Goal: Information Seeking & Learning: Learn about a topic

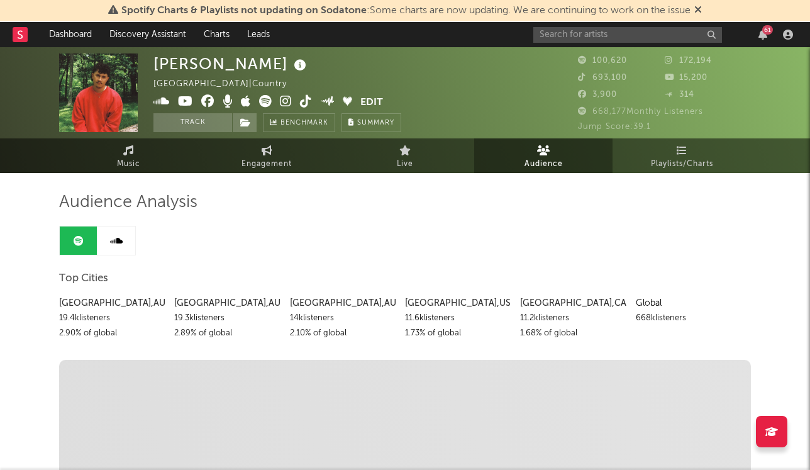
click at [16, 32] on rect at bounding box center [20, 34] width 15 height 15
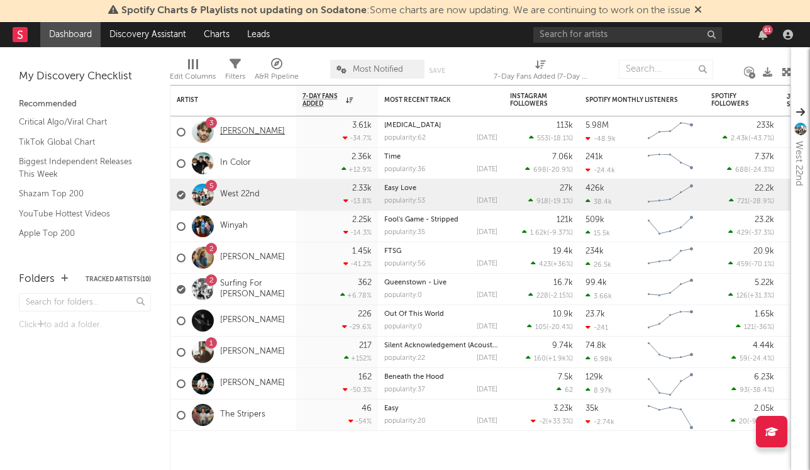
click at [258, 133] on link "[PERSON_NAME]" at bounding box center [252, 131] width 65 height 11
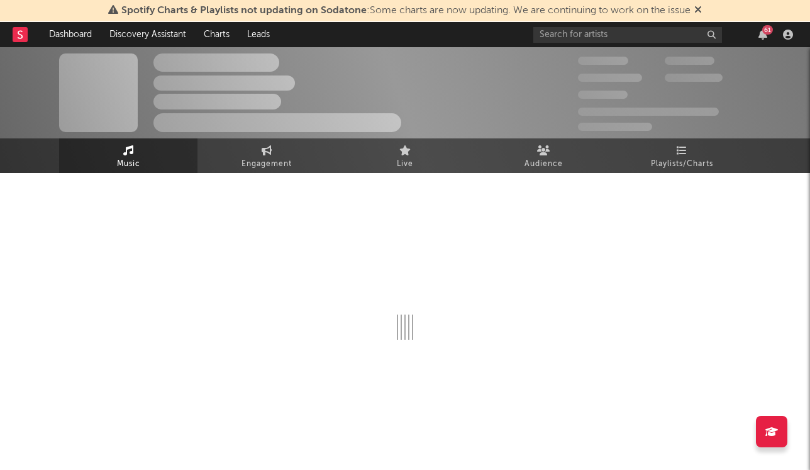
select select "6m"
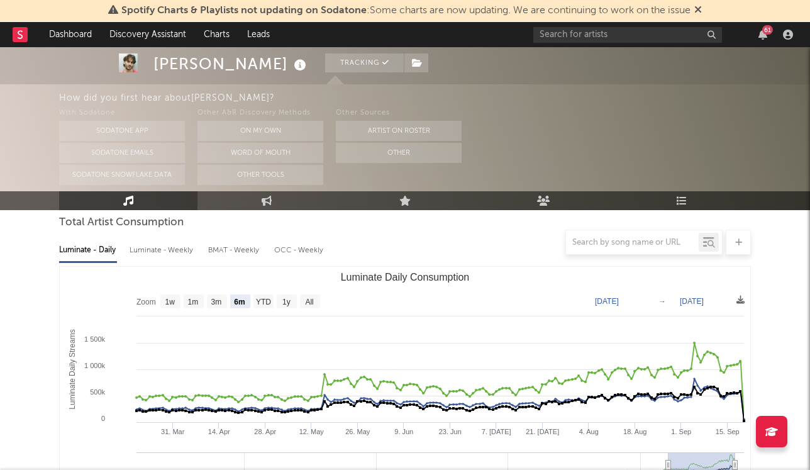
scroll to position [122, 0]
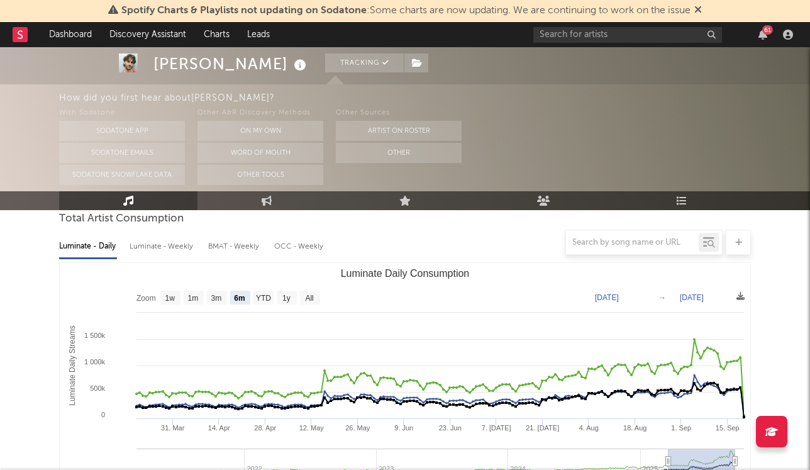
click at [180, 253] on div at bounding box center [404, 241] width 691 height 25
click at [185, 242] on div at bounding box center [404, 241] width 691 height 25
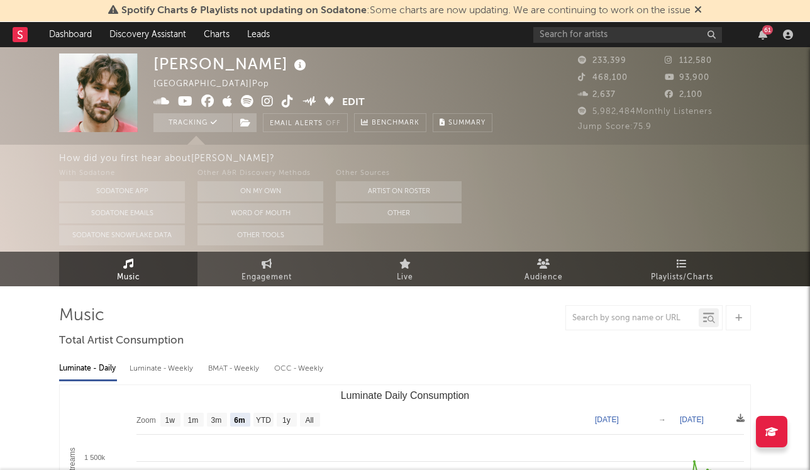
click at [160, 370] on div "Luminate - Weekly" at bounding box center [162, 368] width 66 height 21
select select "6m"
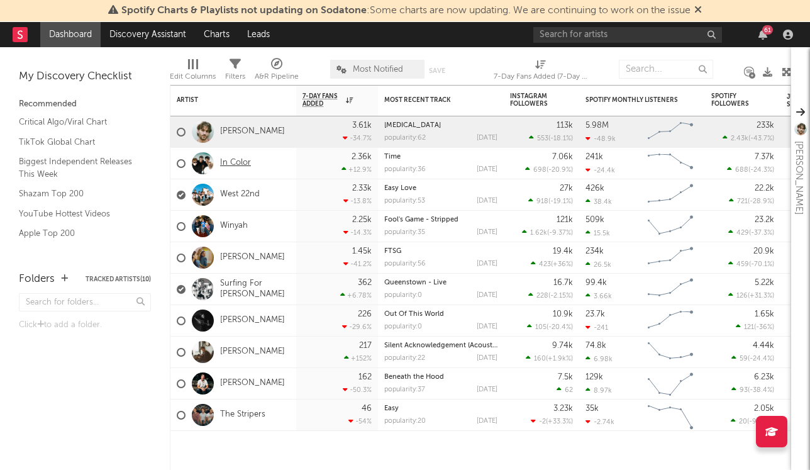
click at [242, 167] on link "In Color" at bounding box center [235, 163] width 31 height 11
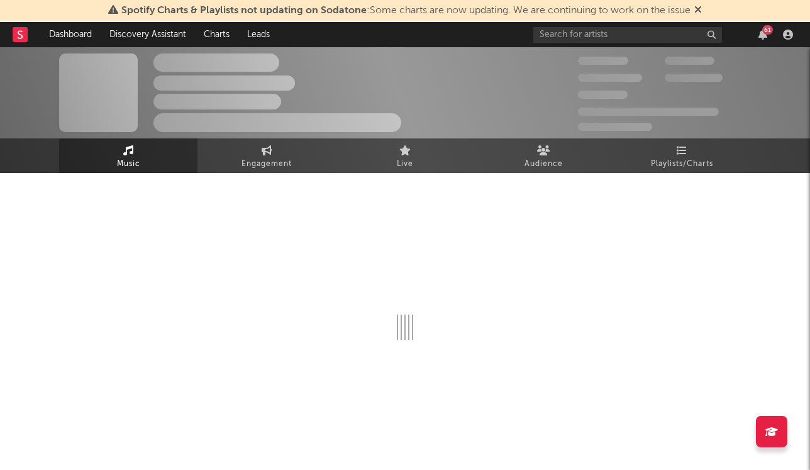
select select "6m"
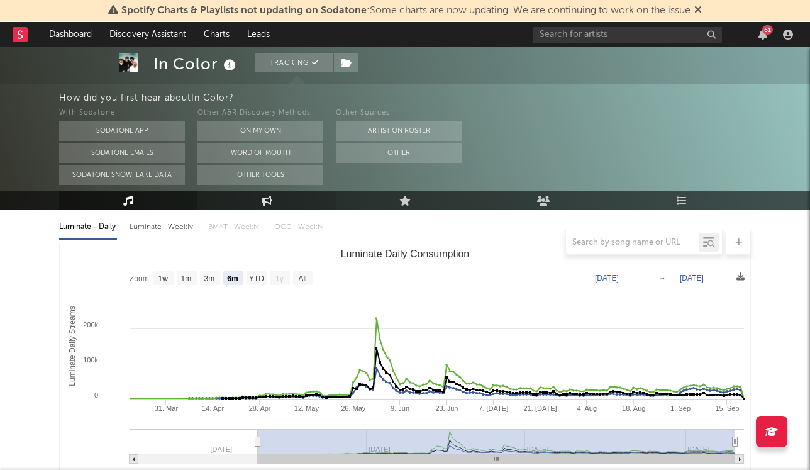
scroll to position [215, 0]
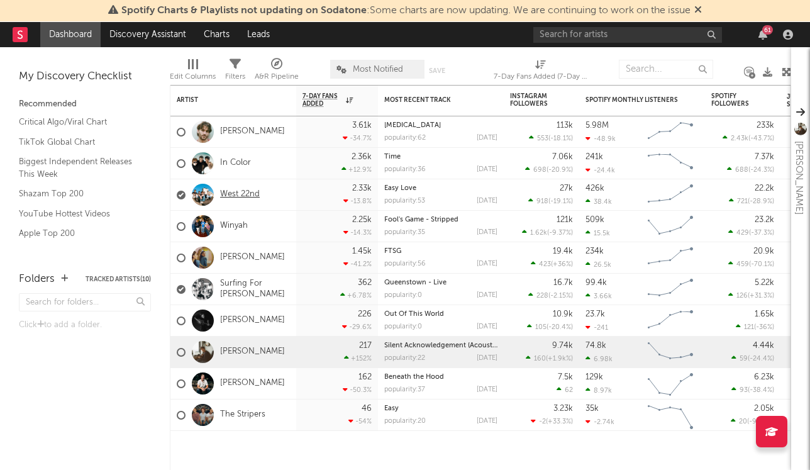
click at [246, 194] on link "West 22nd" at bounding box center [240, 194] width 40 height 11
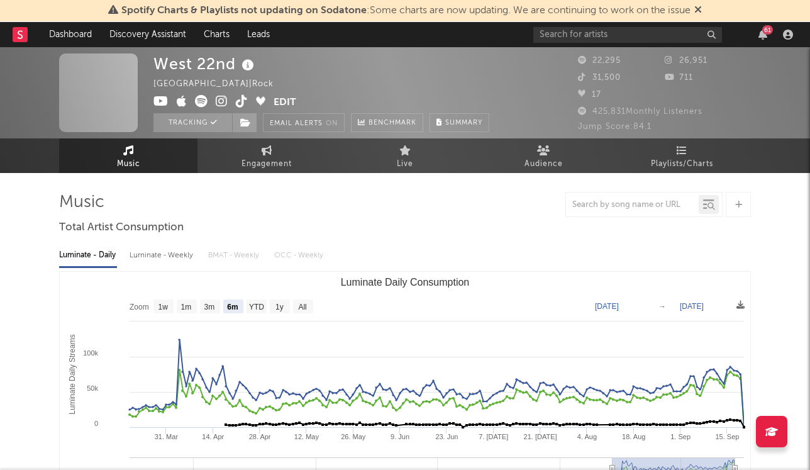
select select "6m"
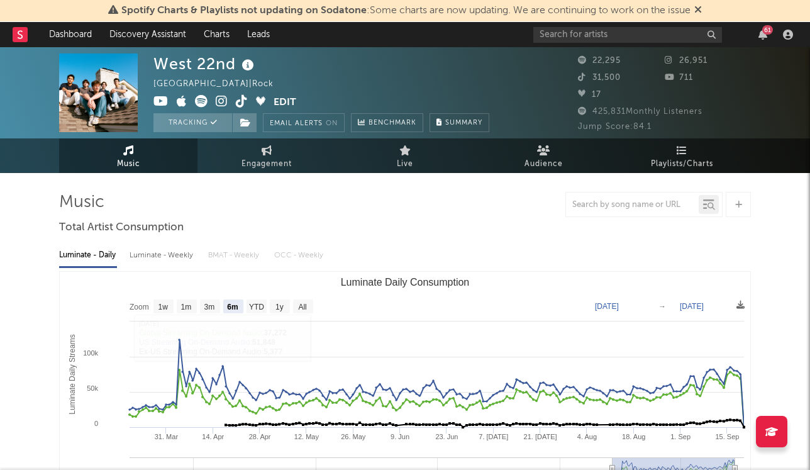
click at [142, 258] on div "Luminate - Weekly" at bounding box center [162, 255] width 66 height 21
select select "6m"
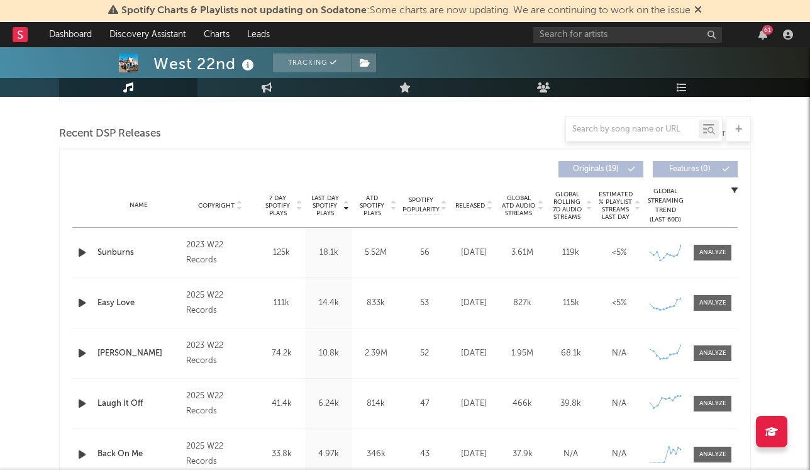
scroll to position [424, 0]
click at [273, 205] on span "7 Day Spotify Plays" at bounding box center [277, 204] width 33 height 23
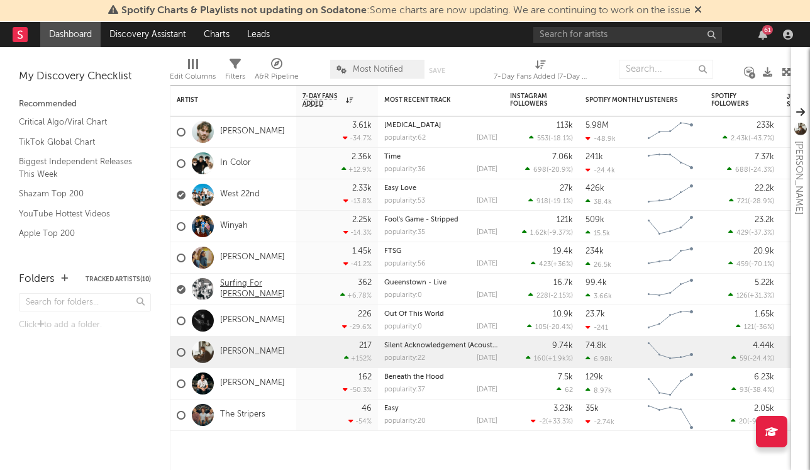
click at [249, 288] on link "Surfing For [PERSON_NAME]" at bounding box center [255, 288] width 70 height 21
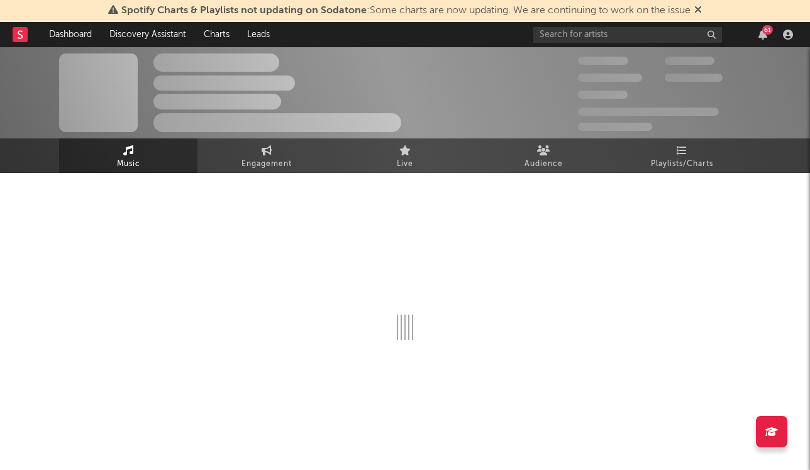
select select "6m"
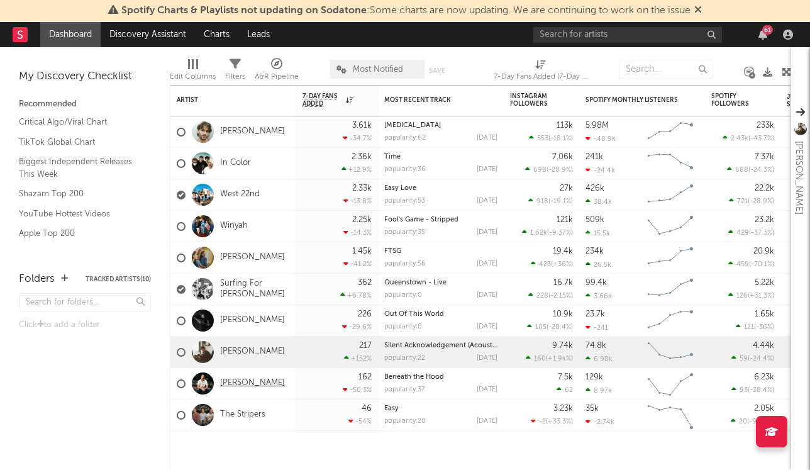
click at [243, 385] on link "[PERSON_NAME]" at bounding box center [252, 383] width 65 height 11
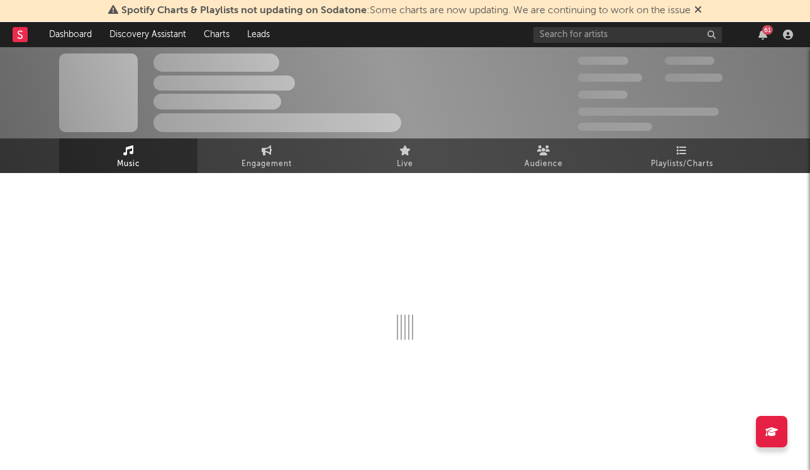
select select "6m"
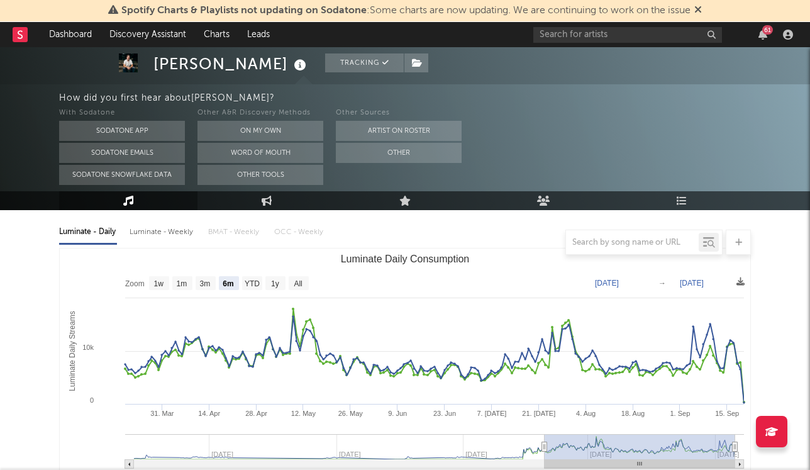
scroll to position [148, 0]
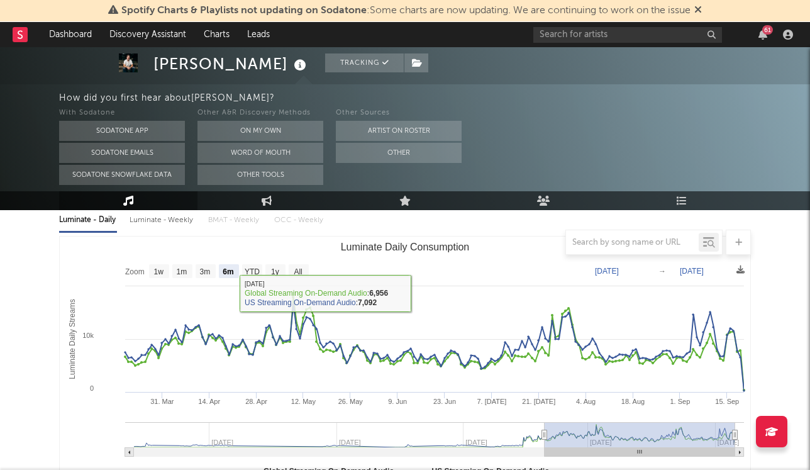
click at [172, 226] on div "Luminate - Weekly" at bounding box center [162, 219] width 66 height 21
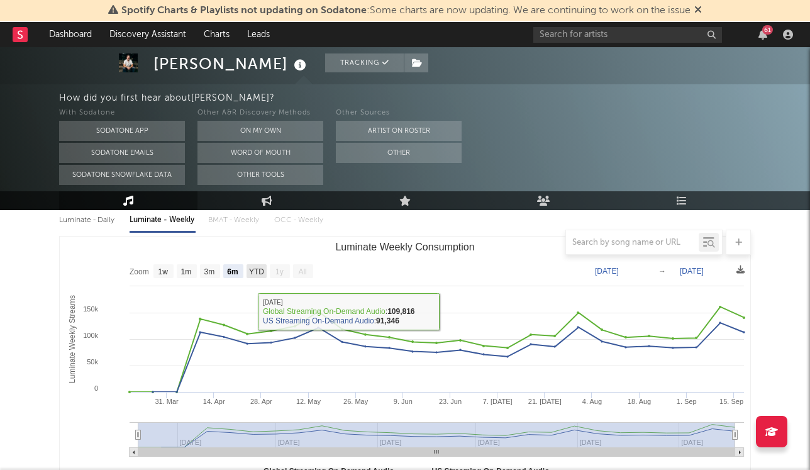
click at [251, 277] on rect "Luminate Weekly Consumption" at bounding box center [256, 271] width 20 height 14
select select "YTD"
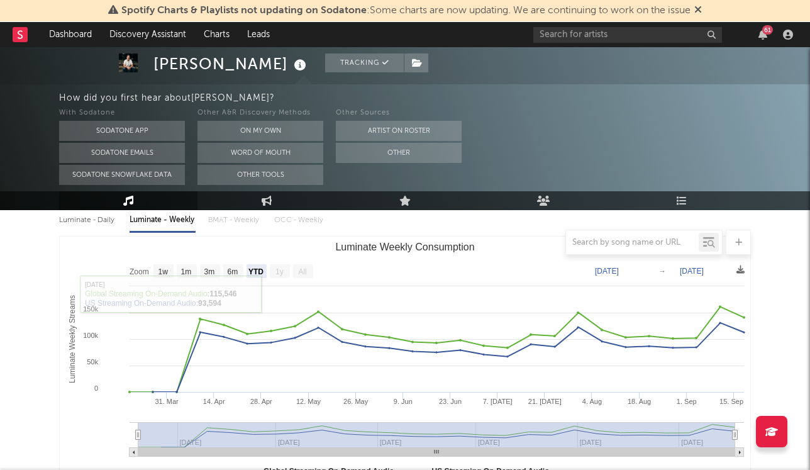
click at [67, 232] on div at bounding box center [404, 241] width 691 height 25
click at [82, 230] on div at bounding box center [404, 241] width 691 height 25
click at [87, 224] on div "Luminate - Daily" at bounding box center [88, 219] width 58 height 21
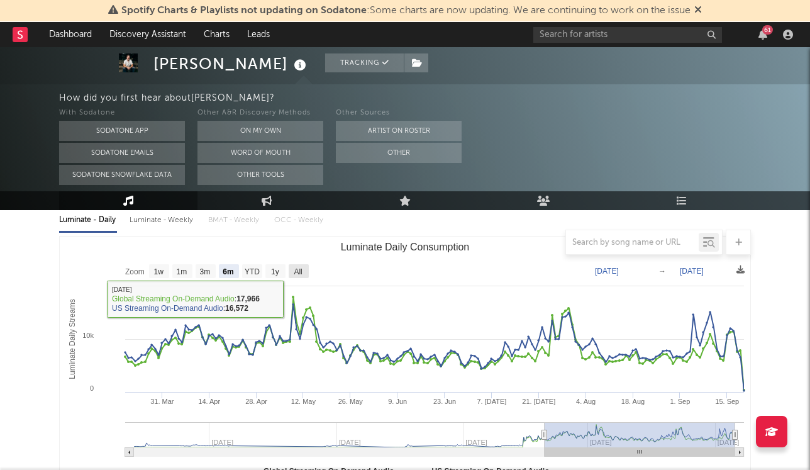
click at [295, 273] on text "All" at bounding box center [298, 271] width 8 height 9
select select "All"
type input "[DATE]"
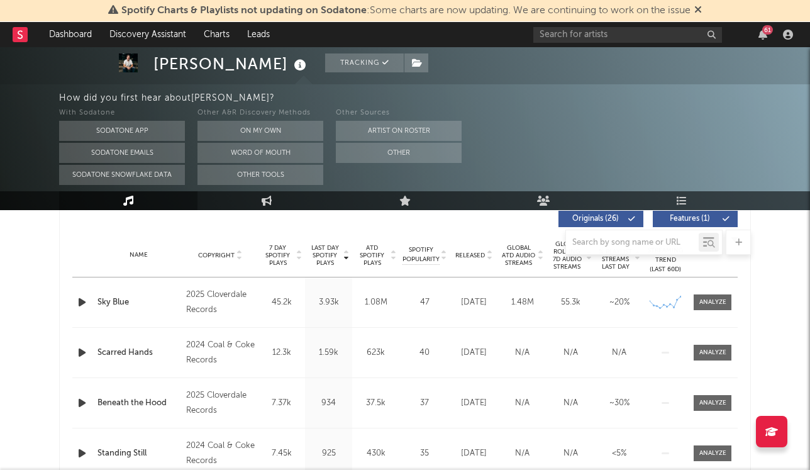
scroll to position [480, 0]
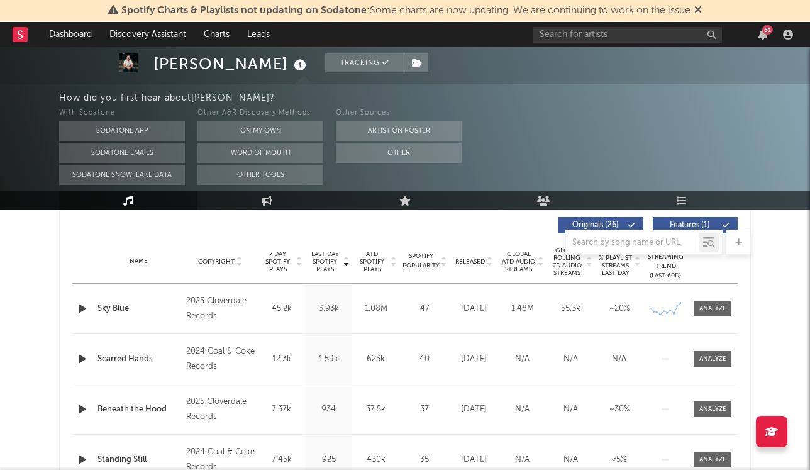
click at [290, 266] on span "7 Day Spotify Plays" at bounding box center [277, 261] width 33 height 23
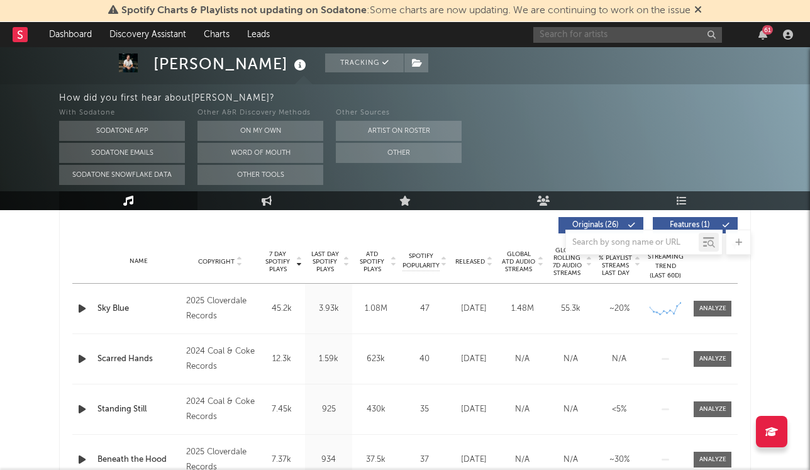
click at [568, 30] on input "text" at bounding box center [627, 35] width 189 height 16
click at [19, 36] on rect at bounding box center [20, 34] width 15 height 15
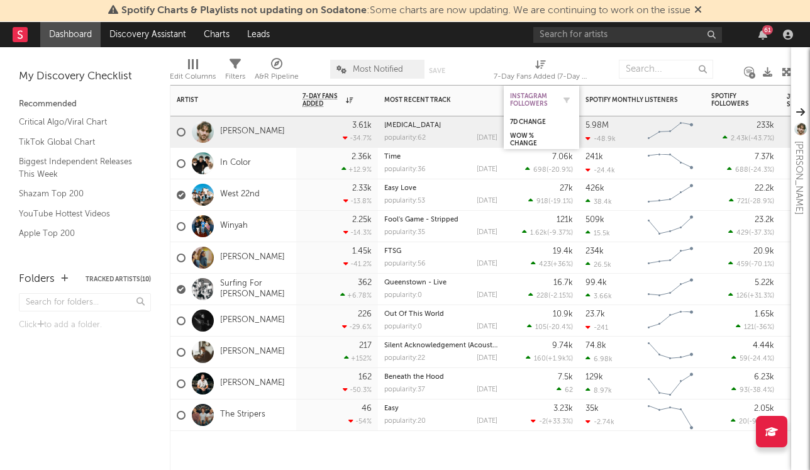
click at [538, 98] on div "Instagram Followers" at bounding box center [532, 99] width 44 height 15
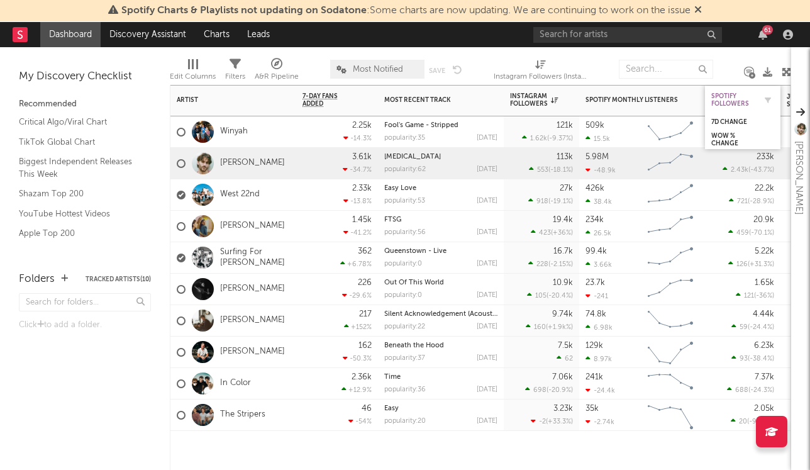
click at [728, 102] on div "Spotify Followers" at bounding box center [733, 99] width 44 height 15
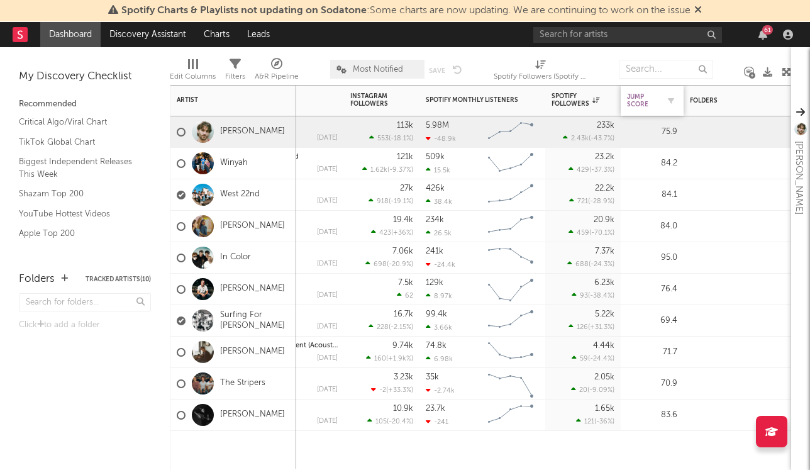
click at [647, 102] on div "Jump Score" at bounding box center [642, 100] width 31 height 15
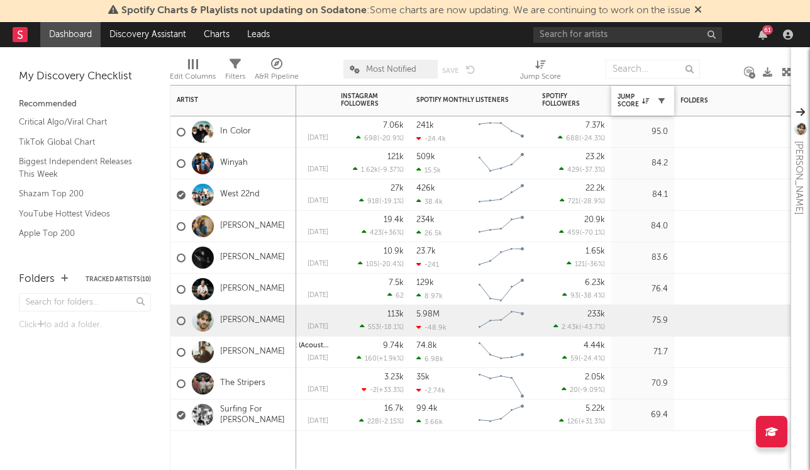
click at [662, 101] on icon "button" at bounding box center [661, 100] width 6 height 6
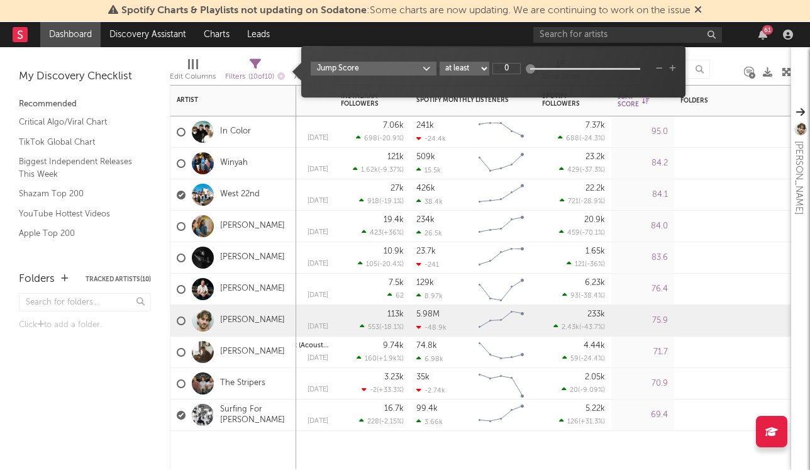
click at [647, 136] on div "95.0" at bounding box center [642, 131] width 50 height 15
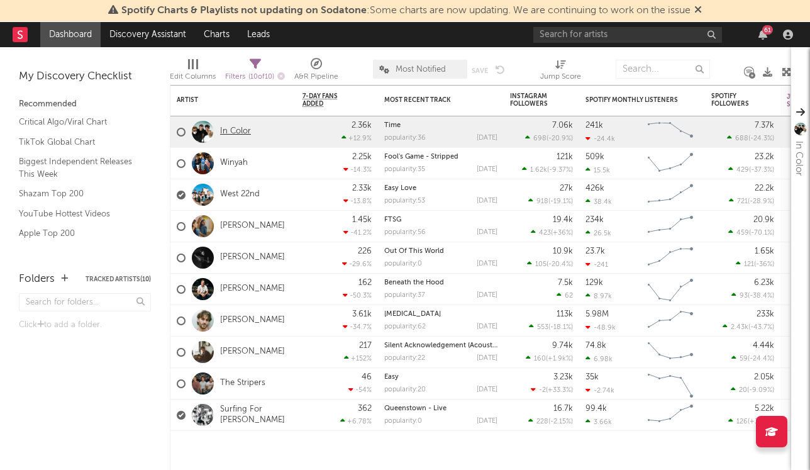
click at [228, 135] on link "In Color" at bounding box center [235, 131] width 31 height 11
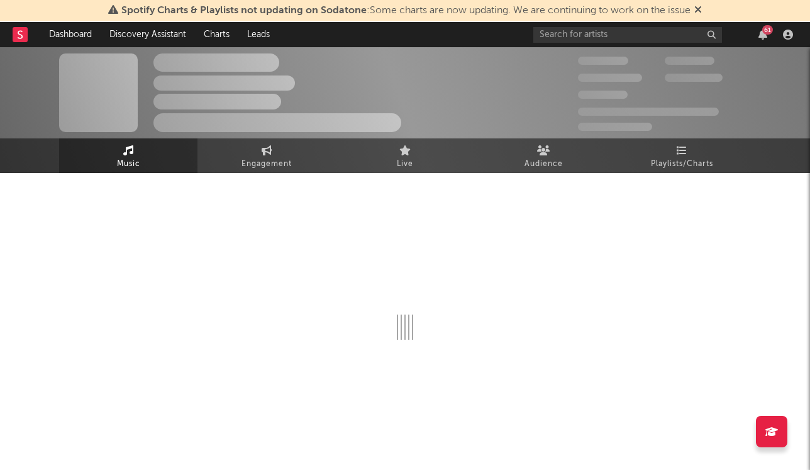
select select "6m"
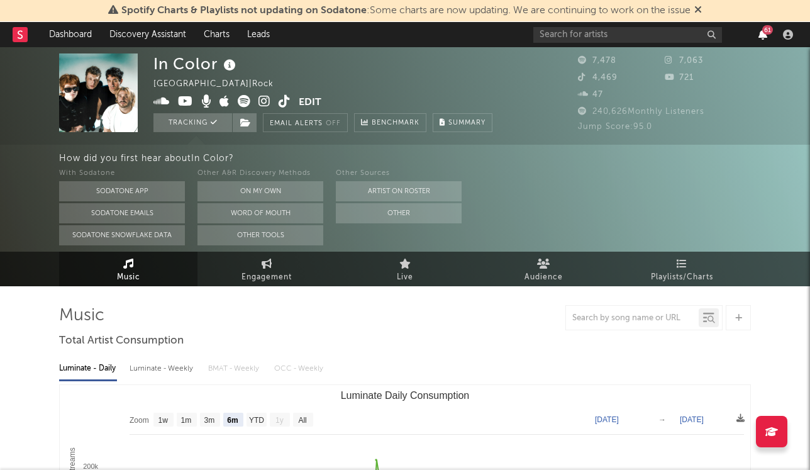
click at [766, 35] on icon "button" at bounding box center [762, 35] width 9 height 10
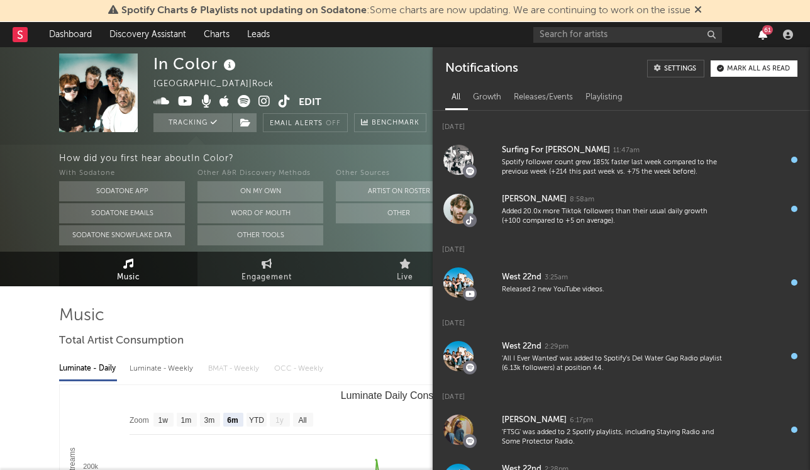
click at [766, 35] on icon "button" at bounding box center [762, 35] width 9 height 10
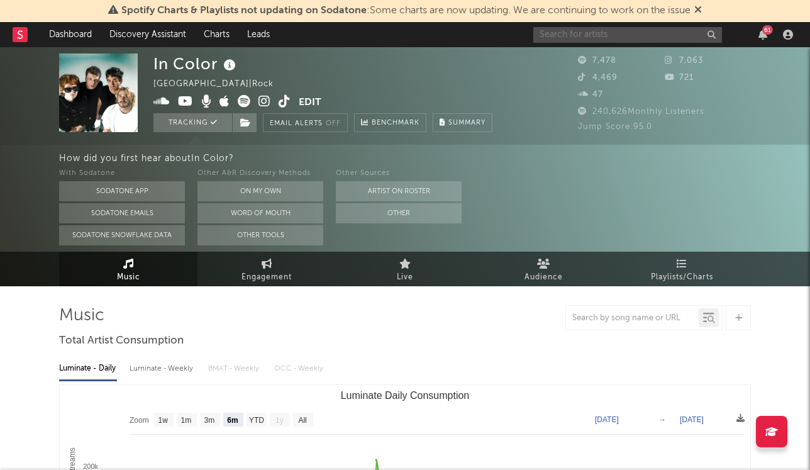
click at [559, 40] on input "text" at bounding box center [627, 35] width 189 height 16
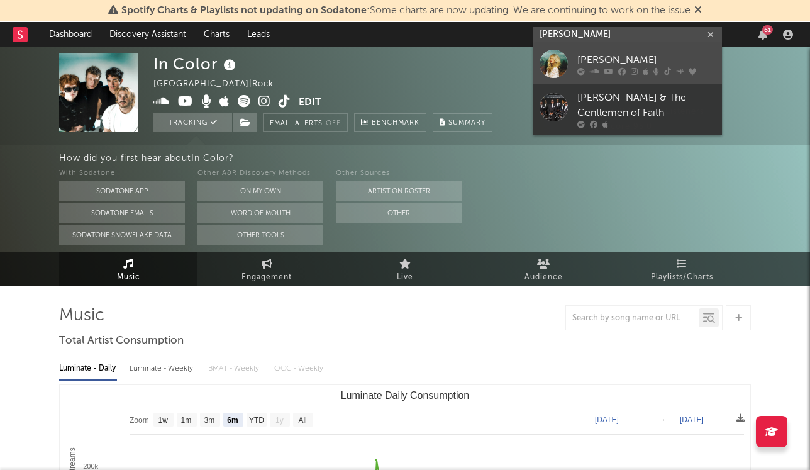
type input "[PERSON_NAME]"
click at [610, 57] on div "[PERSON_NAME]" at bounding box center [646, 59] width 138 height 15
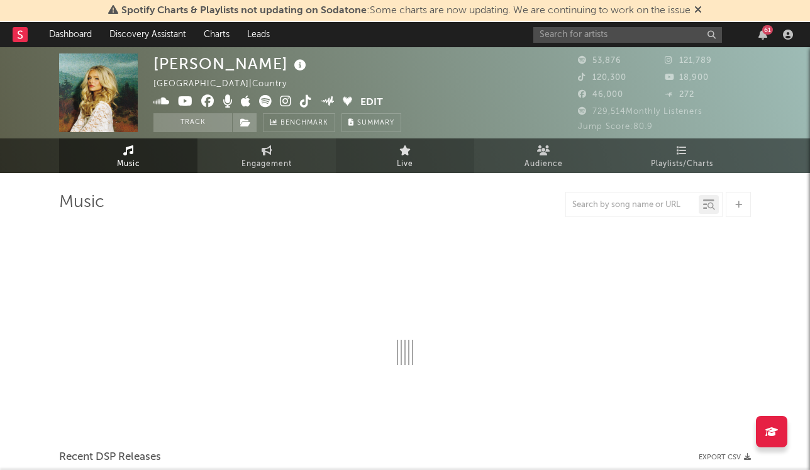
select select "6m"
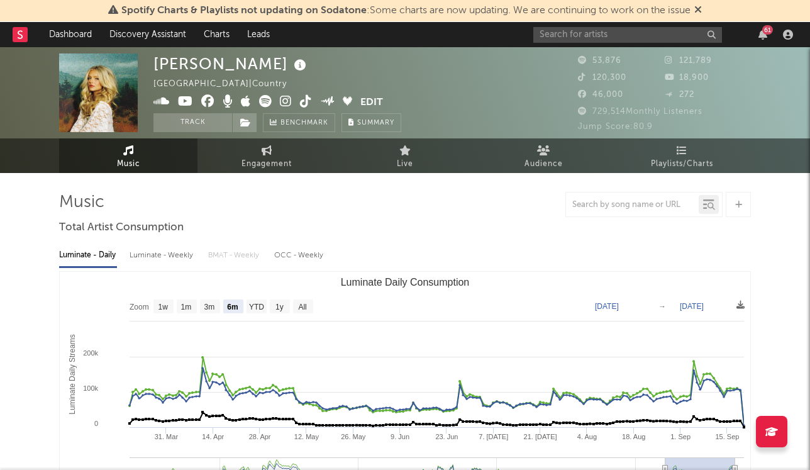
click at [151, 270] on div "Luminate - Daily Luminate - Weekly BMAT - Weekly OCC - Weekly Zoom 1w 1m 3m 6m …" at bounding box center [404, 382] width 691 height 288
click at [151, 261] on div "Luminate - Weekly" at bounding box center [162, 255] width 66 height 21
select select "6m"
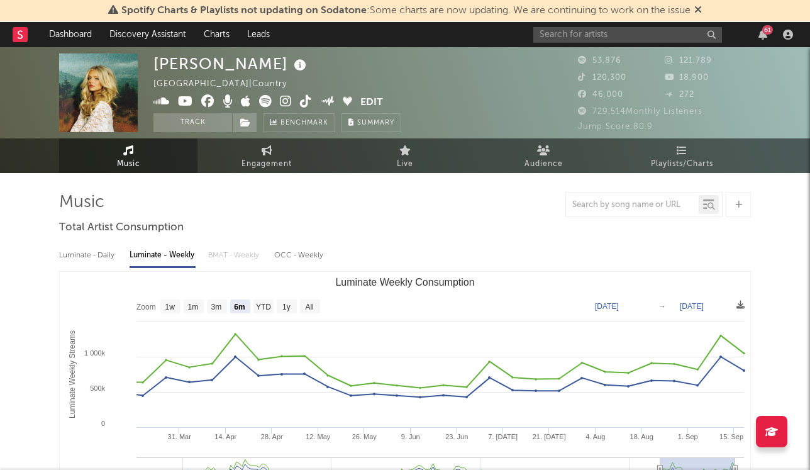
click at [589, 43] on div "61" at bounding box center [665, 34] width 264 height 25
click at [581, 39] on input "text" at bounding box center [627, 35] width 189 height 16
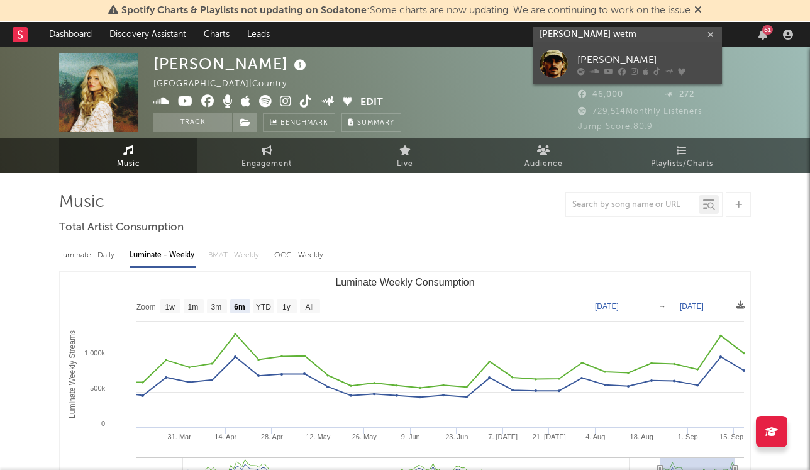
type input "[PERSON_NAME] wetm"
click at [612, 53] on div "[PERSON_NAME]" at bounding box center [646, 59] width 138 height 15
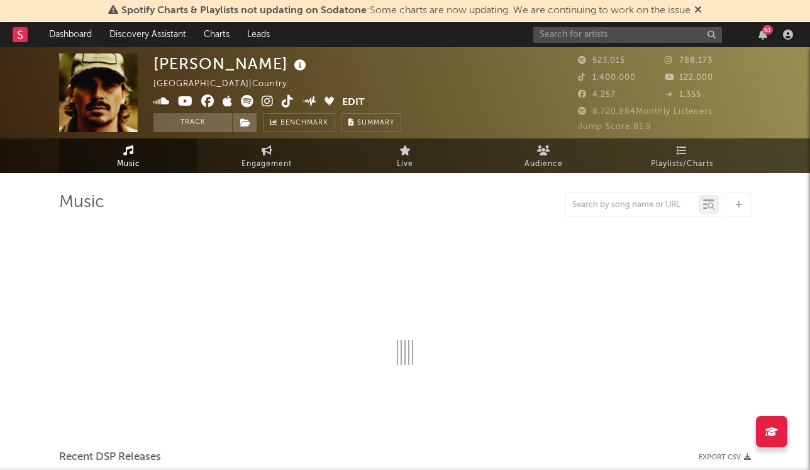
select select "6m"
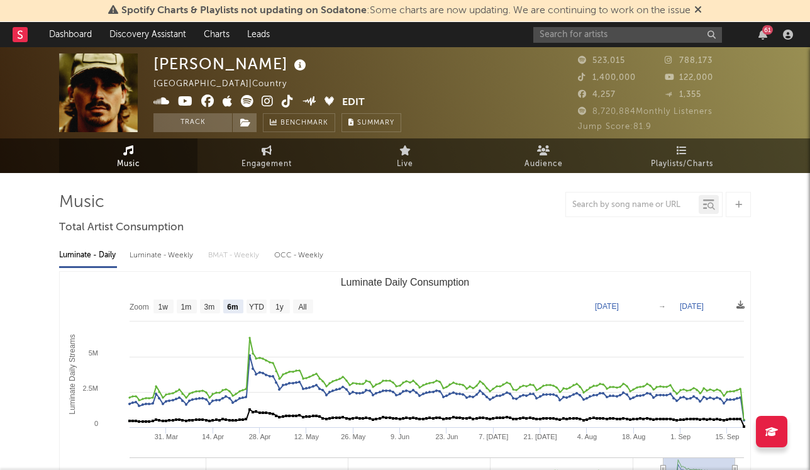
click at [177, 252] on div "Luminate - Weekly" at bounding box center [162, 255] width 66 height 21
select select "6m"
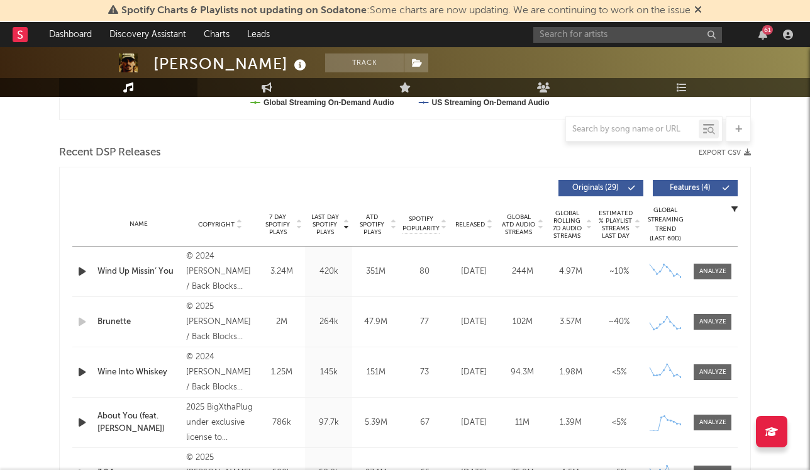
scroll to position [416, 0]
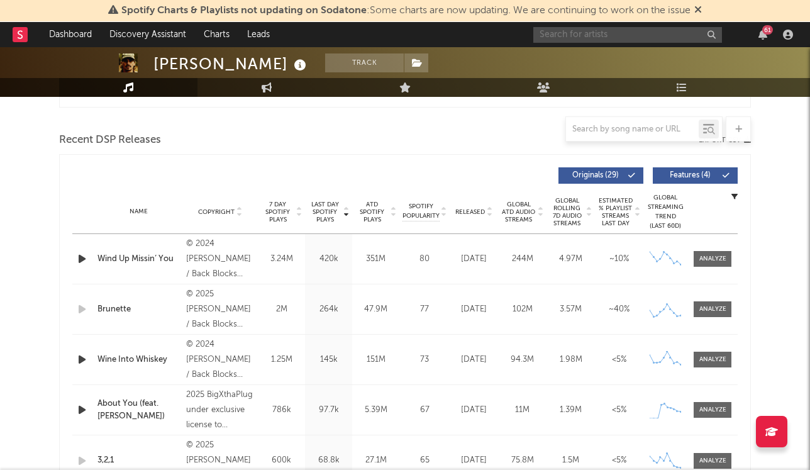
click at [647, 37] on input "text" at bounding box center [627, 35] width 189 height 16
